Goal: Browse casually

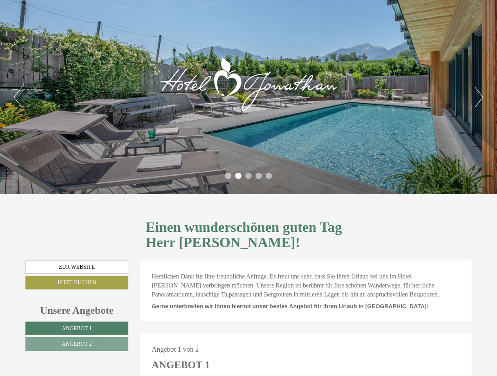
click at [249, 188] on div "Previous Next 1 2 3 4 5" at bounding box center [248, 97] width 497 height 194
click at [18, 97] on button "Previous" at bounding box center [18, 97] width 8 height 20
click at [479, 97] on button "Next" at bounding box center [479, 97] width 8 height 20
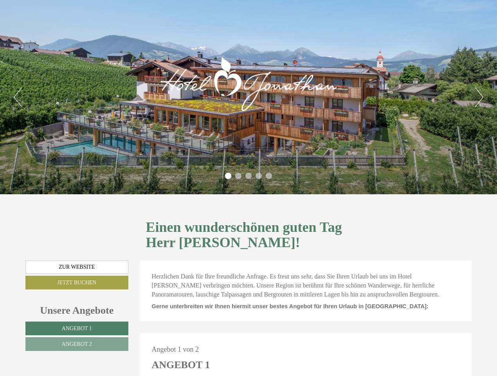
click at [228, 176] on li "1" at bounding box center [228, 176] width 6 height 6
click at [238, 176] on li "2" at bounding box center [238, 176] width 6 height 6
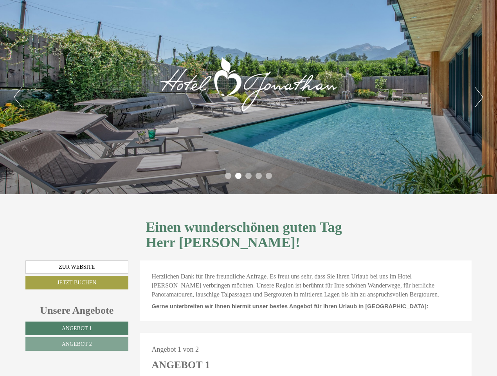
click at [249, 176] on li "3" at bounding box center [249, 176] width 6 height 6
click at [259, 176] on li "4" at bounding box center [259, 176] width 6 height 6
click at [269, 176] on li "5" at bounding box center [269, 176] width 6 height 6
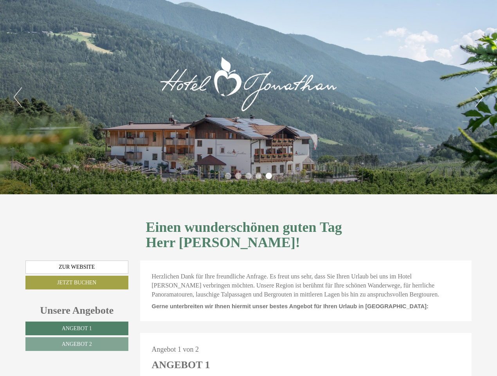
click at [77, 325] on span "Angebot 1" at bounding box center [77, 328] width 30 height 6
